Goal: Information Seeking & Learning: Learn about a topic

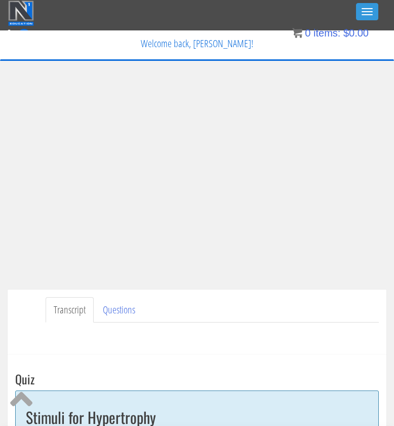
click at [233, 1] on div "Toggle navigation" at bounding box center [197, 13] width 378 height 25
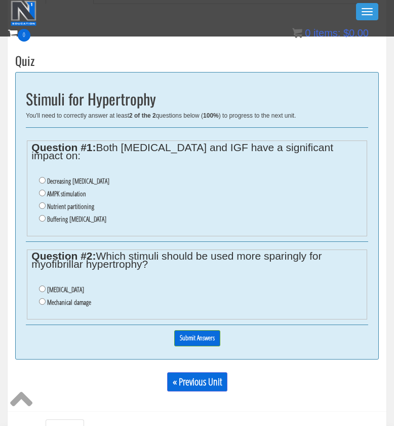
scroll to position [288, 0]
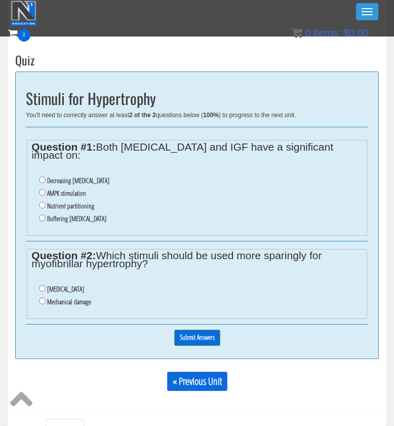
click at [73, 285] on label "Oxidative stress" at bounding box center [65, 289] width 37 height 8
click at [46, 285] on input "Oxidative stress" at bounding box center [42, 288] width 7 height 7
radio input "true"
click at [94, 202] on label "Nutrient partitioning" at bounding box center [70, 206] width 47 height 8
click at [46, 202] on input "Nutrient partitioning" at bounding box center [42, 205] width 7 height 7
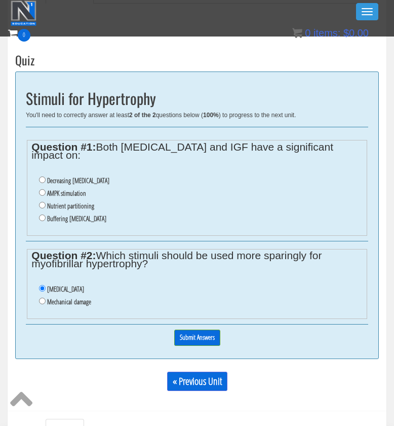
radio input "true"
click at [205, 329] on input "Submit Answers" at bounding box center [197, 337] width 46 height 16
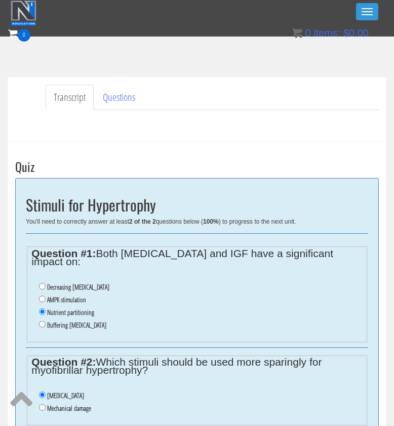
scroll to position [296, 0]
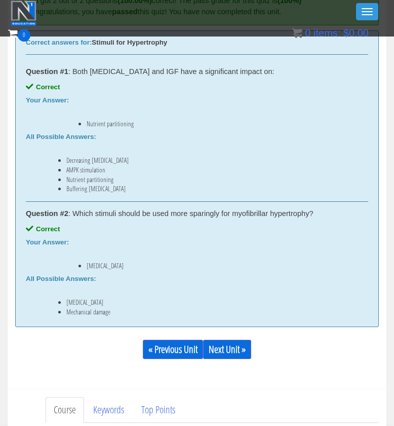
scroll to position [551, 0]
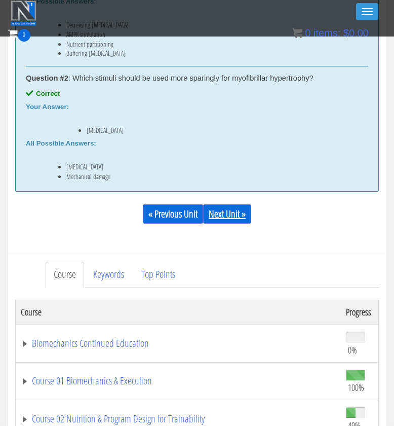
click at [241, 217] on link "Next Unit »" at bounding box center [227, 213] width 48 height 19
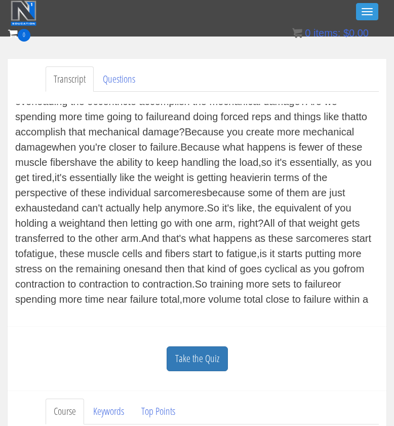
scroll to position [369, 0]
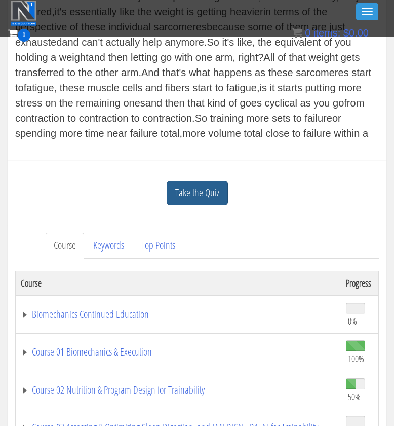
click at [213, 198] on link "Take the Quiz" at bounding box center [197, 192] width 61 height 25
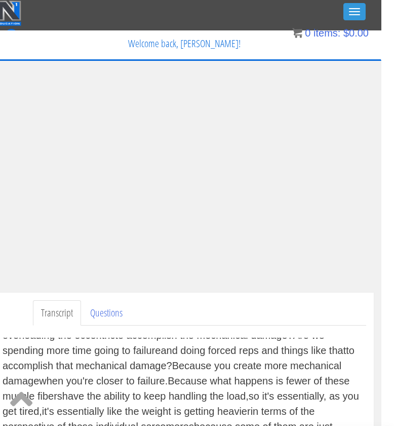
scroll to position [0, 0]
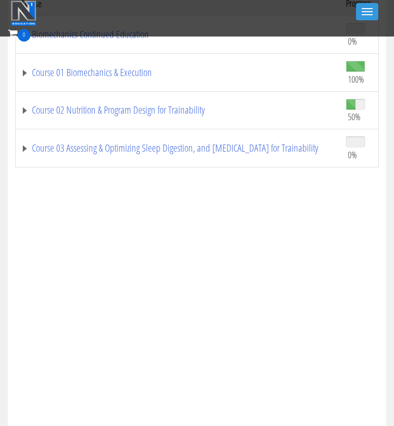
scroll to position [425, 0]
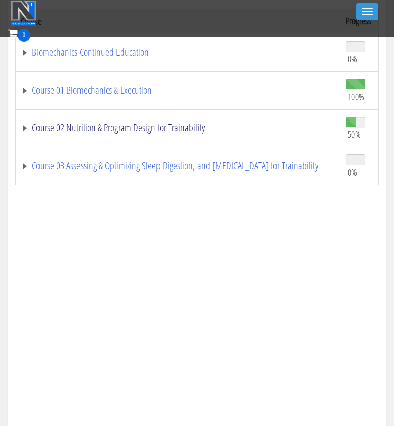
click at [171, 133] on link "Course 02 Nutrition & Program Design for Trainability" at bounding box center [178, 128] width 315 height 10
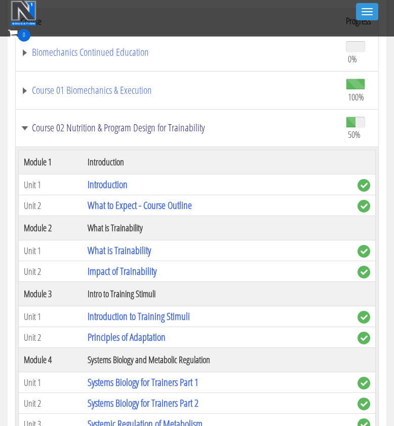
click at [170, 129] on link "Course 02 Nutrition & Program Design for Trainability" at bounding box center [178, 128] width 315 height 10
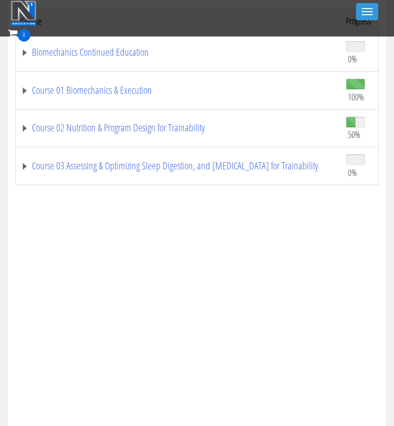
click at [158, 172] on td "Course 03 Assessing & Optimizing Sleep Digestion, and [MEDICAL_DATA] for Traina…" at bounding box center [178, 166] width 325 height 38
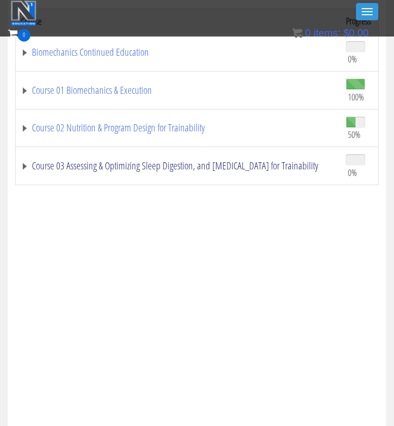
click at [158, 166] on link "Course 03 Assessing & Optimizing Sleep Digestion, and [MEDICAL_DATA] for Traina…" at bounding box center [178, 166] width 315 height 10
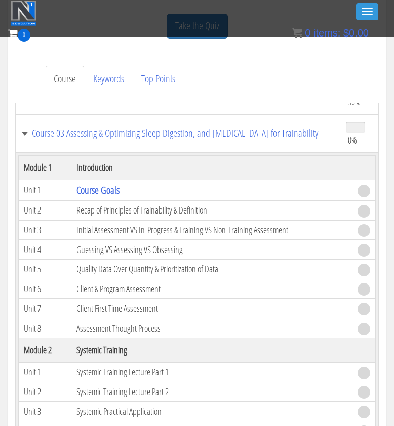
scroll to position [127, 0]
click at [31, 132] on link "Course 03 Assessing & Optimizing Sleep Digestion, and [MEDICAL_DATA] for Traina…" at bounding box center [178, 134] width 315 height 10
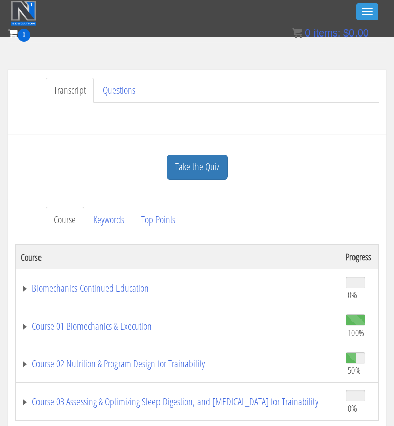
scroll to position [257, 0]
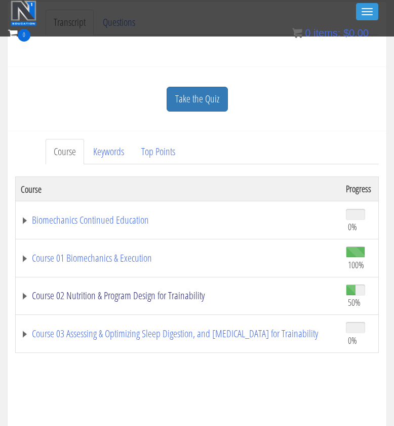
click at [138, 291] on link "Course 02 Nutrition & Program Design for Trainability" at bounding box center [178, 295] width 315 height 10
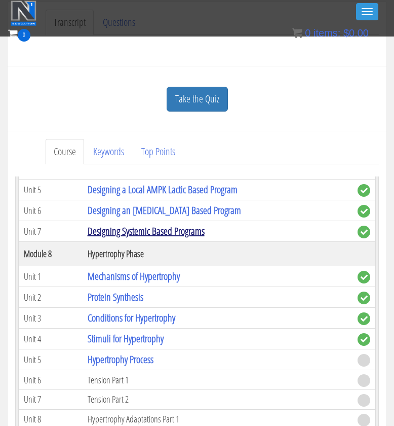
scroll to position [1214, 0]
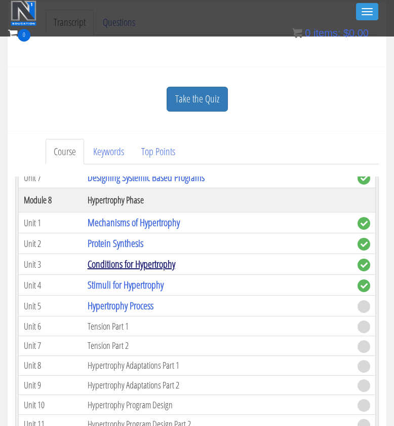
click at [135, 262] on link "Conditions for Hypertrophy" at bounding box center [132, 264] width 88 height 14
